Goal: Find specific page/section: Find specific page/section

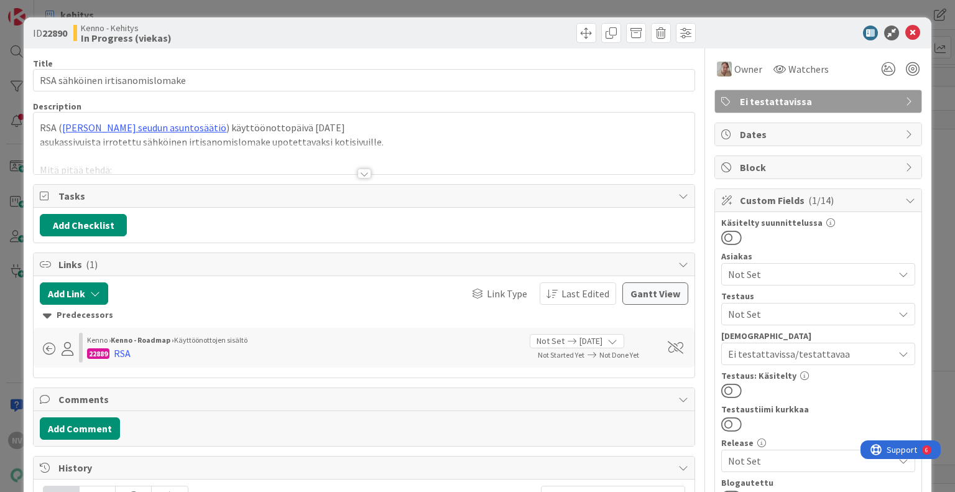
click at [359, 176] on div at bounding box center [364, 173] width 14 height 10
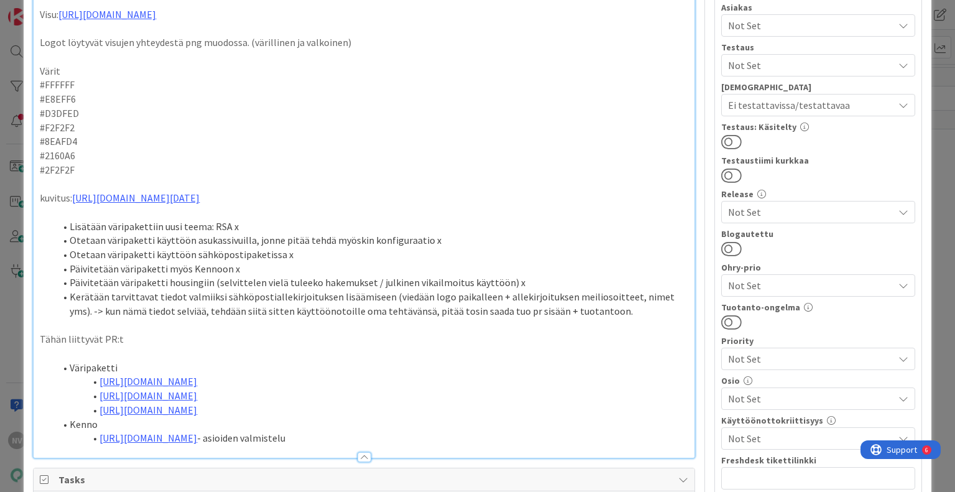
scroll to position [497, 0]
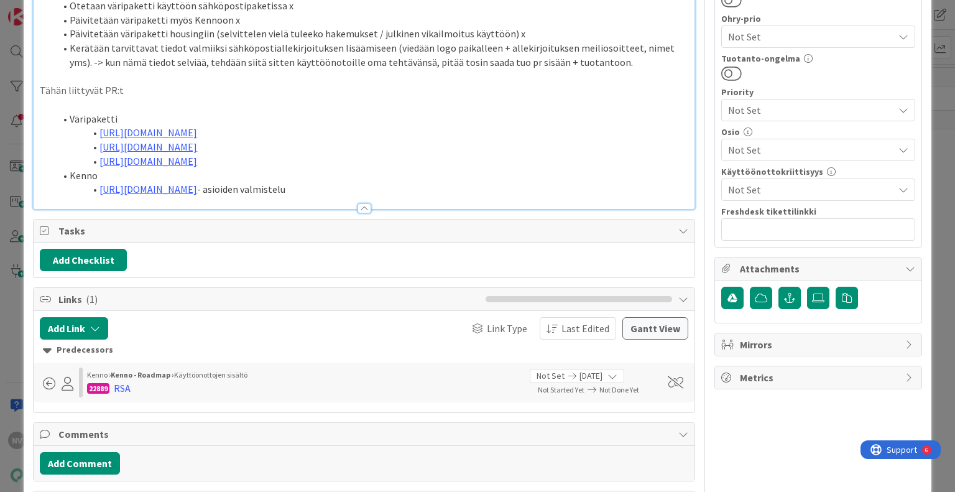
click at [406, 191] on li "https://github.com/pandiafi/kenno/pull/8514 - asioiden valmistelu" at bounding box center [371, 189] width 633 height 14
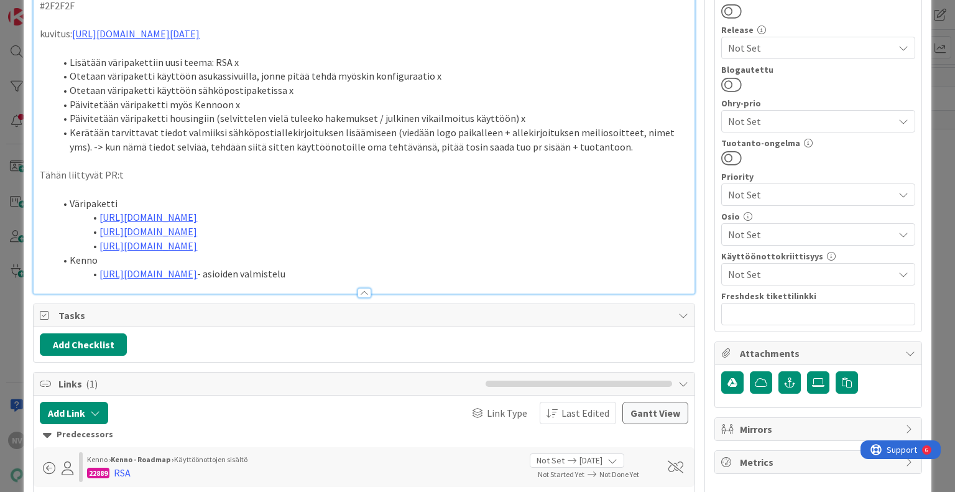
scroll to position [373, 0]
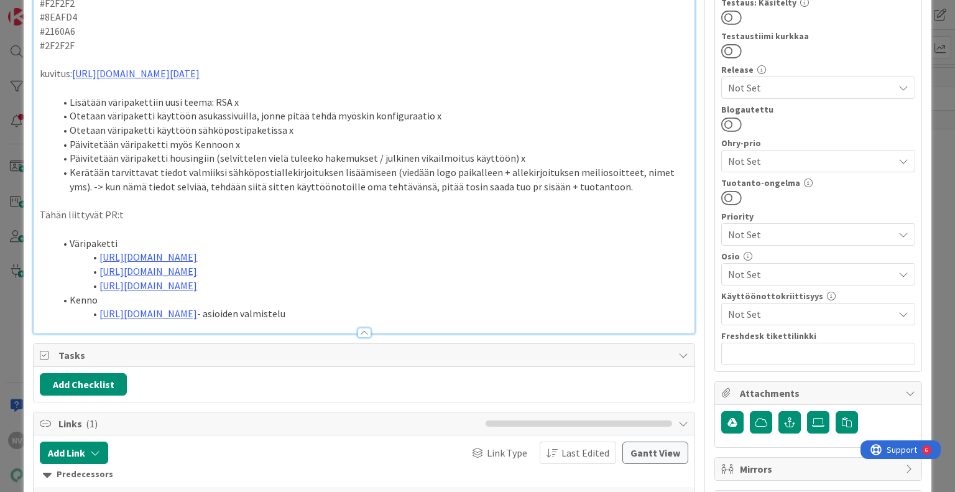
click at [612, 189] on li "Kerätään tarvittavat tiedot valmiiksi sähköpostiallekirjoituksen lisäämiseen (v…" at bounding box center [371, 179] width 633 height 28
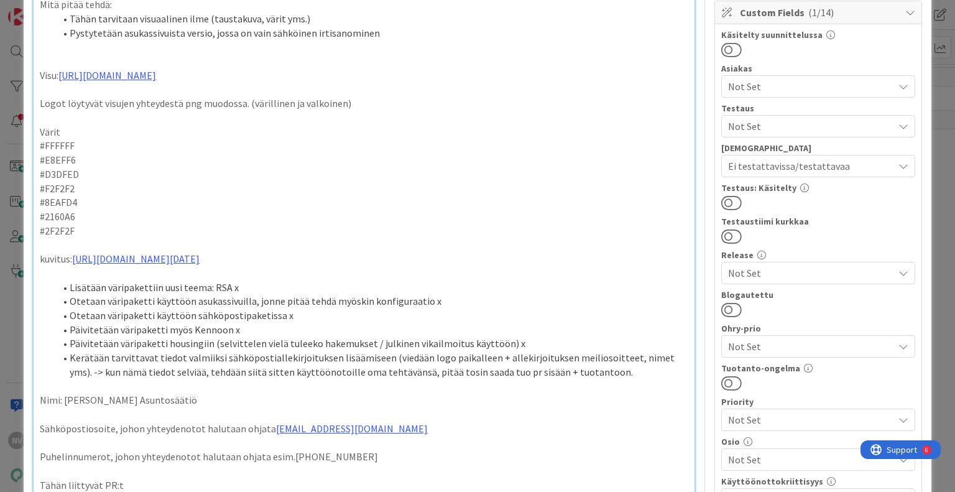
scroll to position [0, 0]
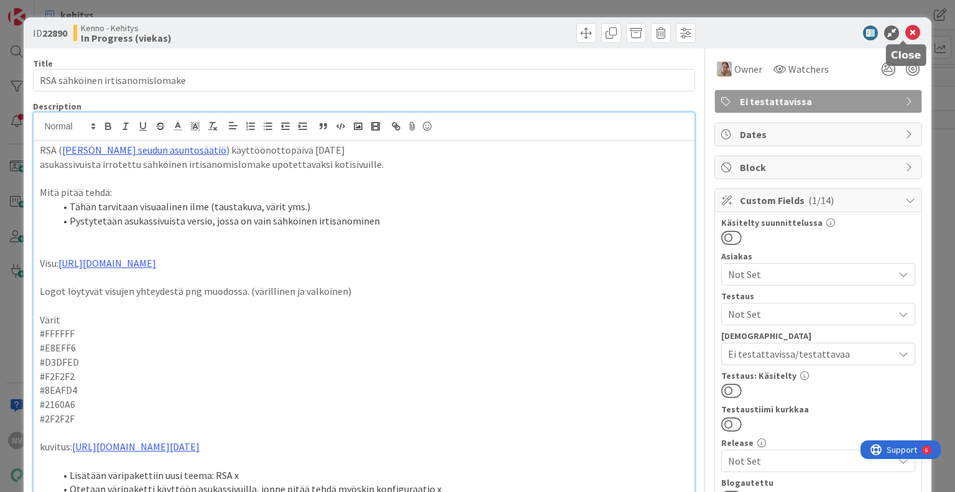
click at [905, 29] on icon at bounding box center [912, 32] width 15 height 15
